Goal: Register for event/course

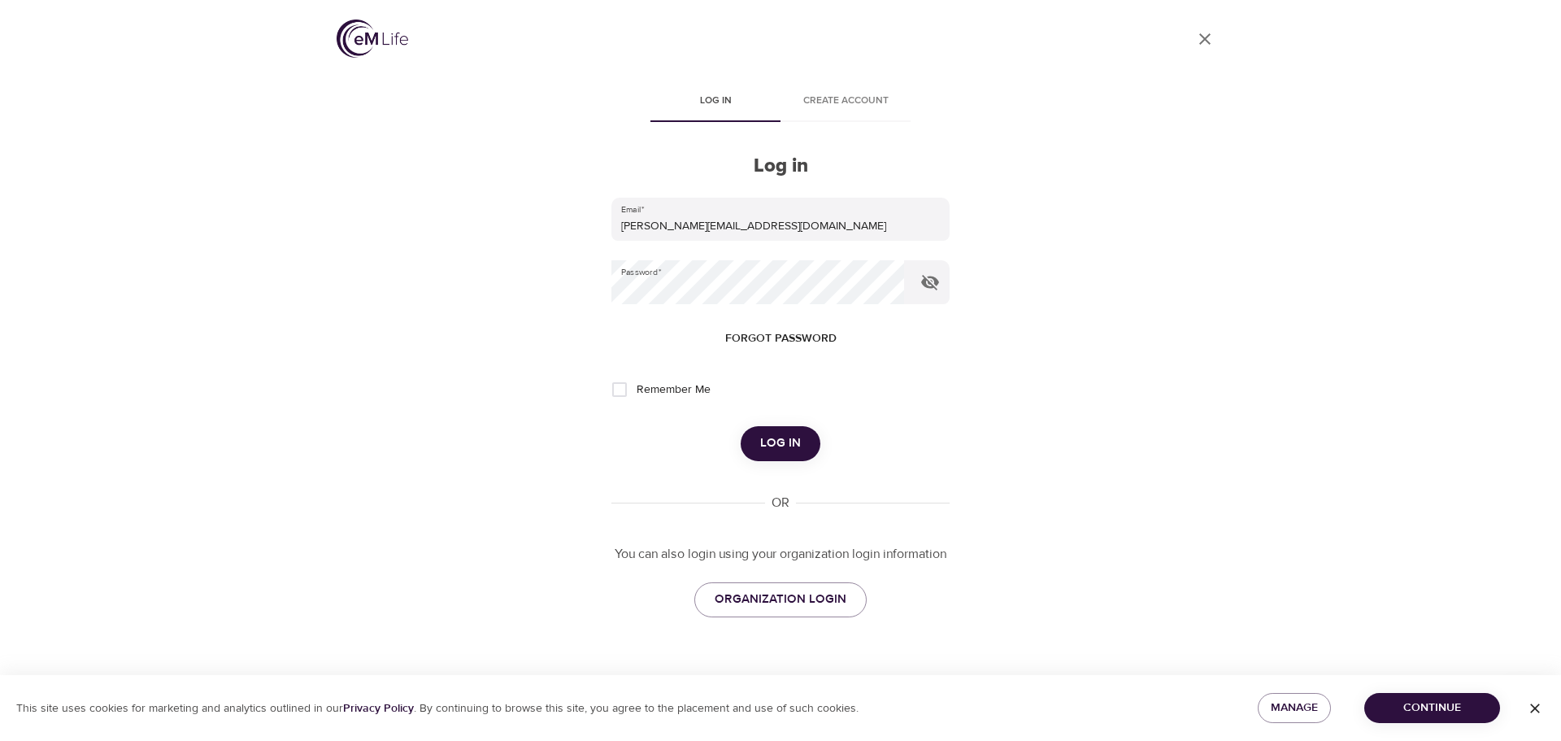
click at [782, 443] on span "Log in" at bounding box center [780, 443] width 41 height 21
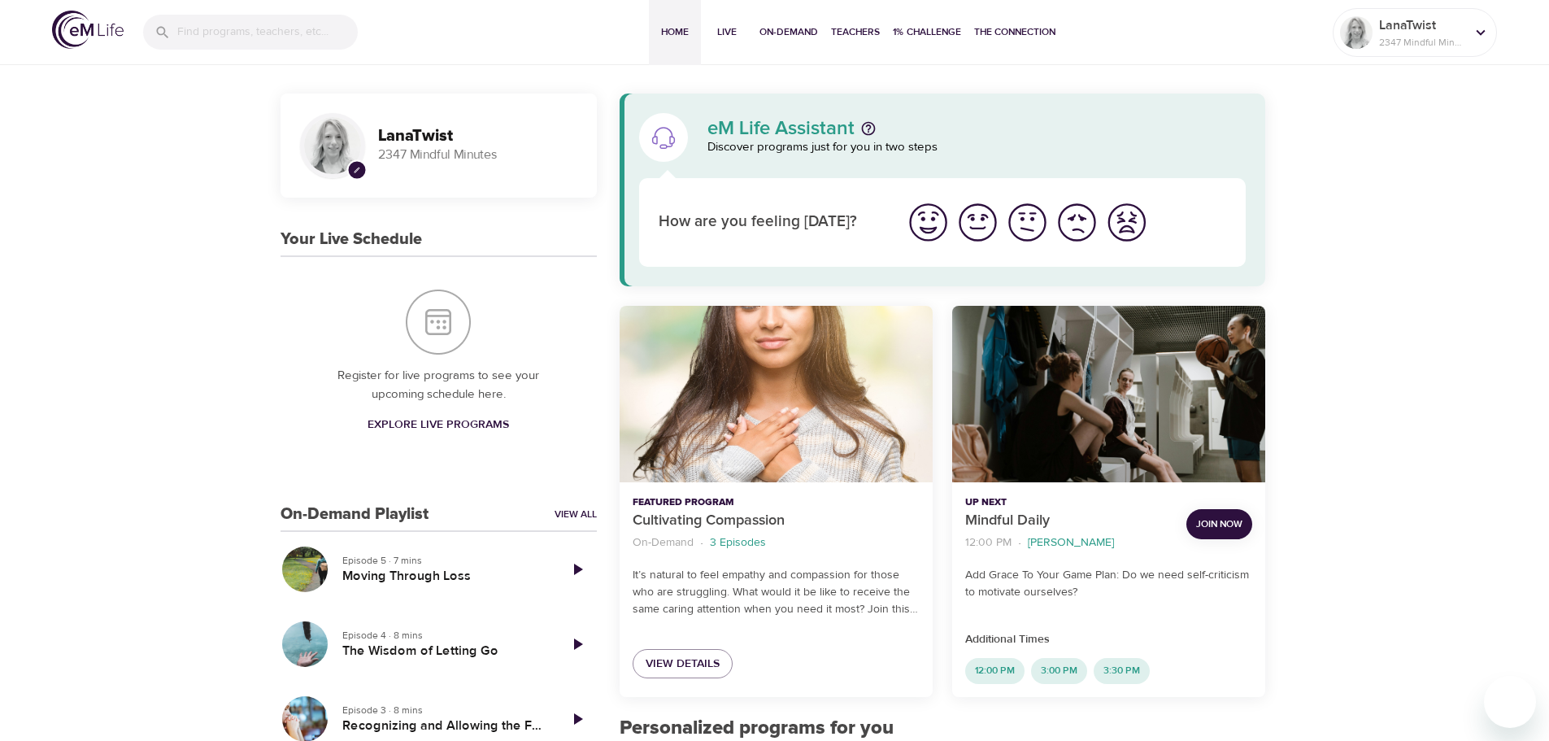
click at [403, 423] on span "Explore Live Programs" at bounding box center [438, 425] width 141 height 20
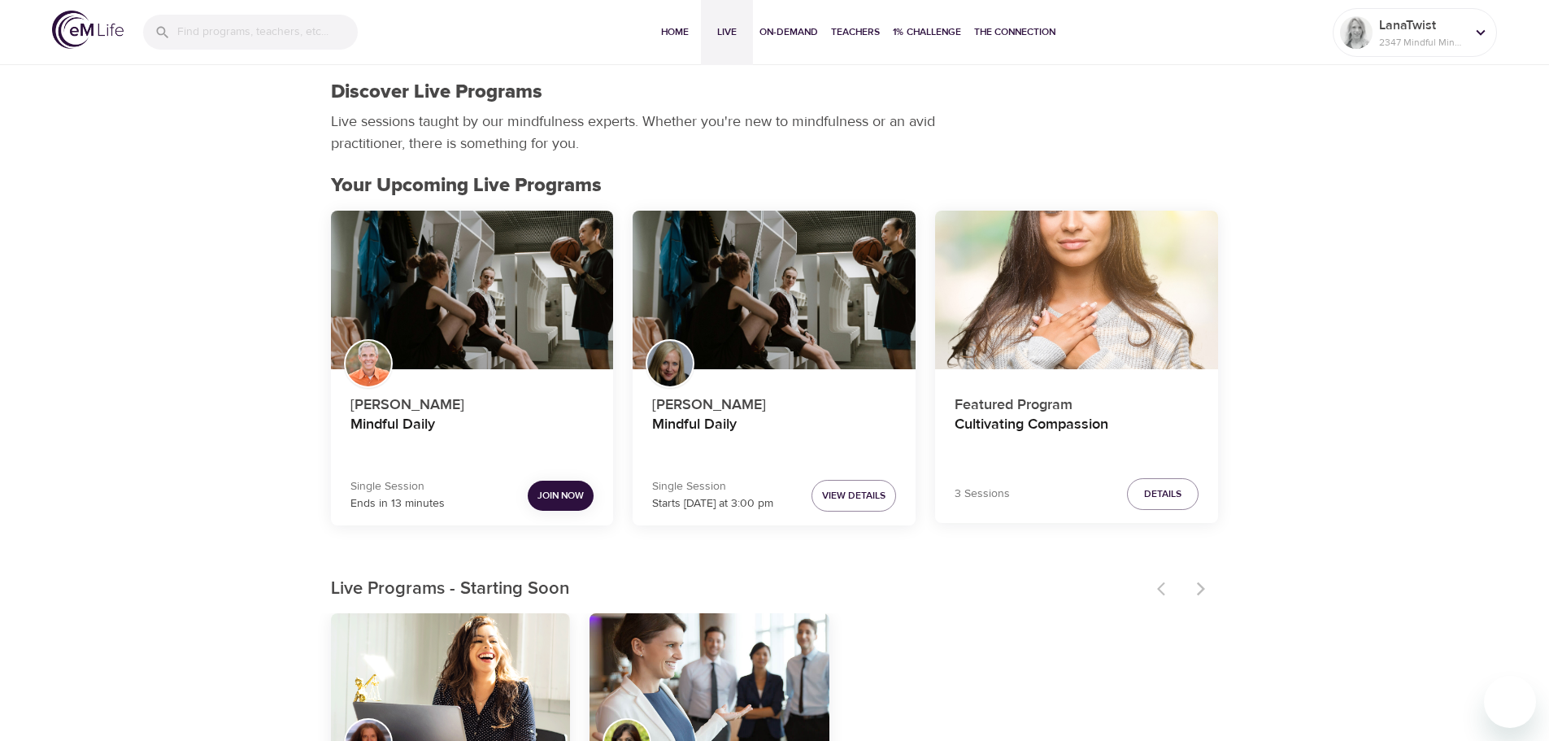
click at [558, 492] on span "Join Now" at bounding box center [560, 495] width 46 height 17
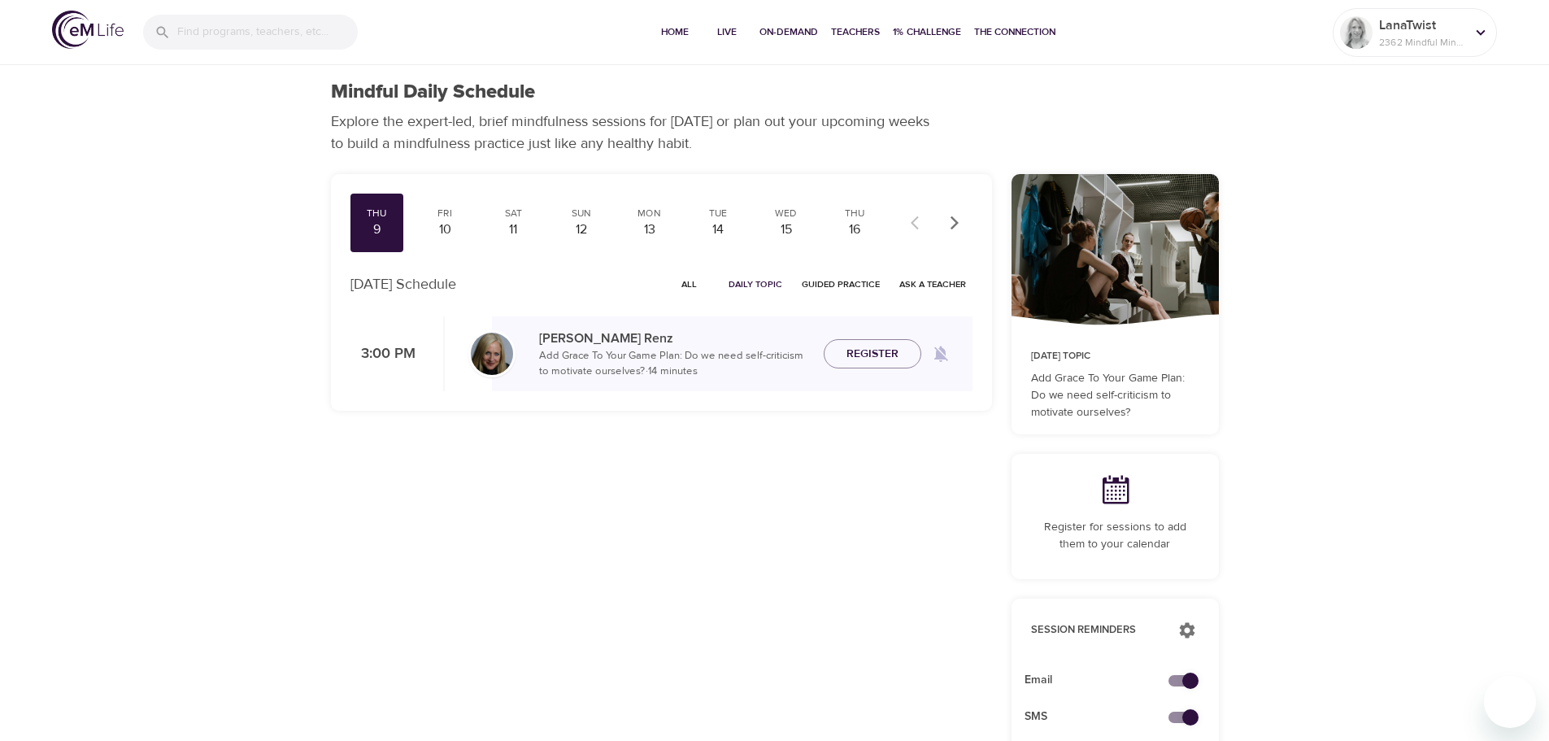
click at [1469, 348] on div "Mindful Daily Schedule Explore the expert-led, brief mindfulness sessions for […" at bounding box center [774, 725] width 1549 height 1450
